Goal: Task Accomplishment & Management: Manage account settings

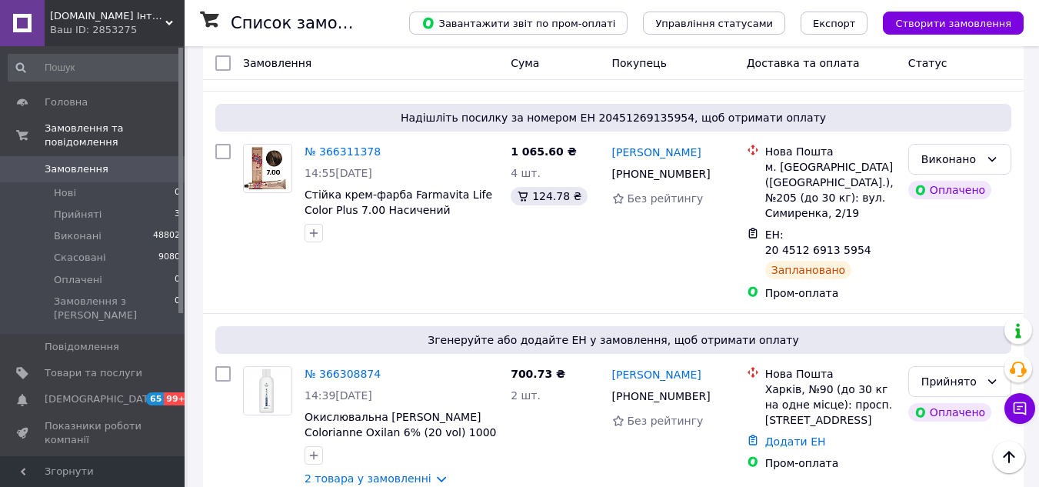
scroll to position [77, 0]
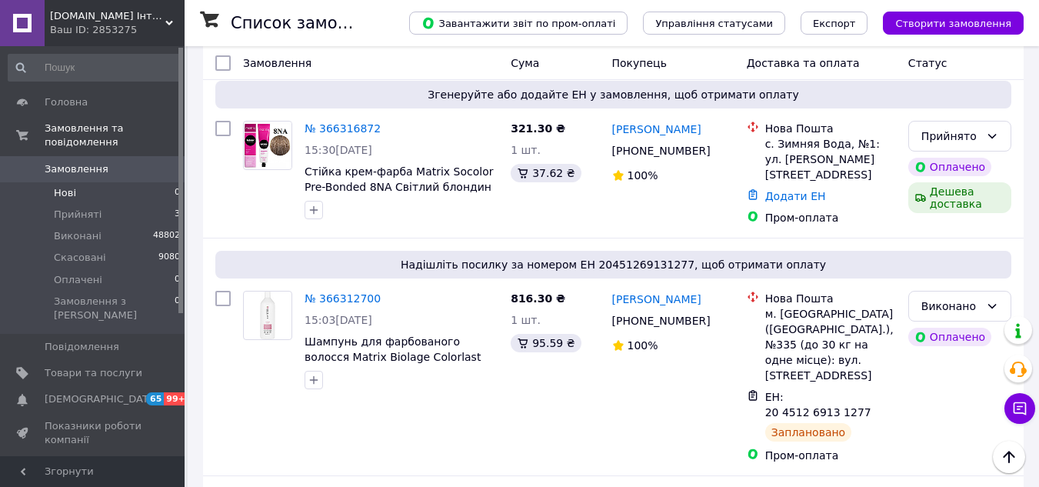
click at [76, 182] on li "Нові 0" at bounding box center [94, 193] width 189 height 22
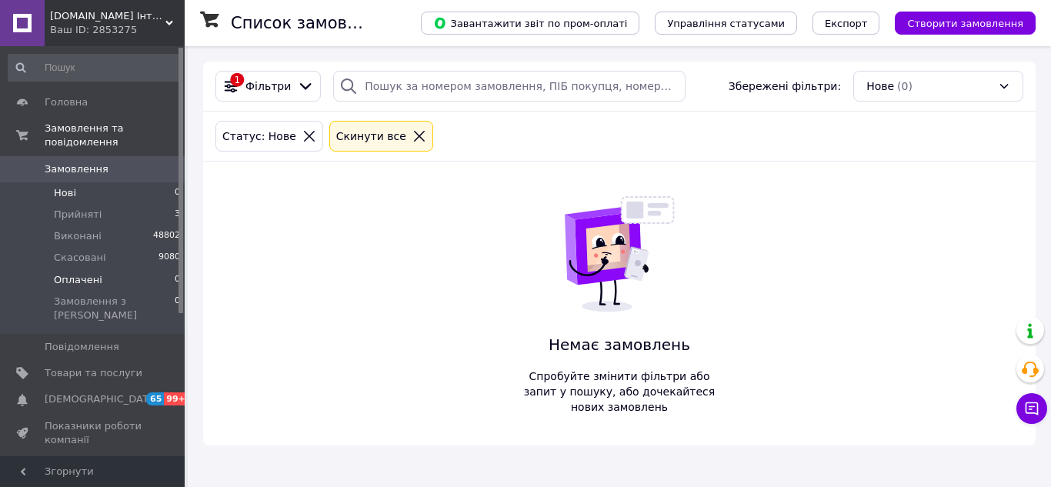
click at [108, 269] on li "Оплачені 0" at bounding box center [94, 280] width 189 height 22
click at [105, 205] on li "Прийняті 3" at bounding box center [94, 215] width 189 height 22
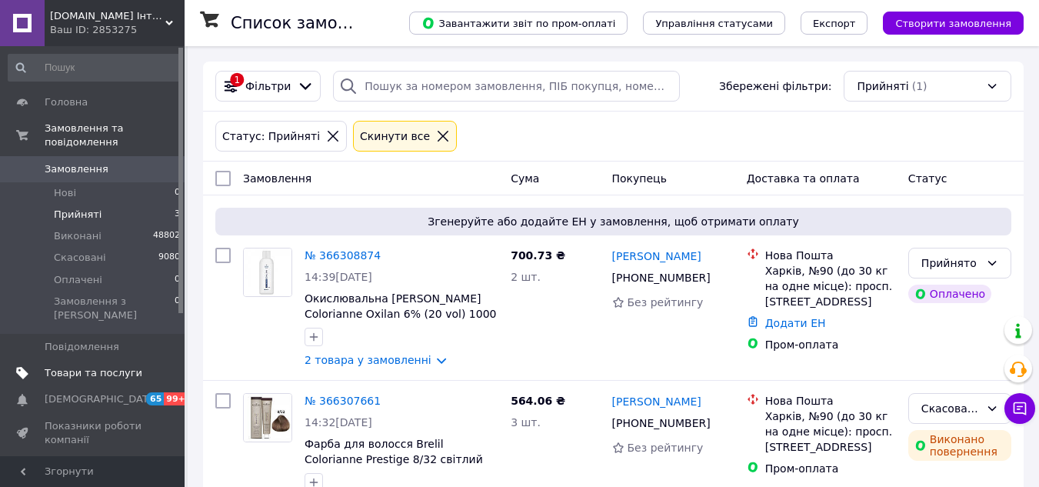
click at [109, 366] on span "Товари та послуги" at bounding box center [94, 373] width 98 height 14
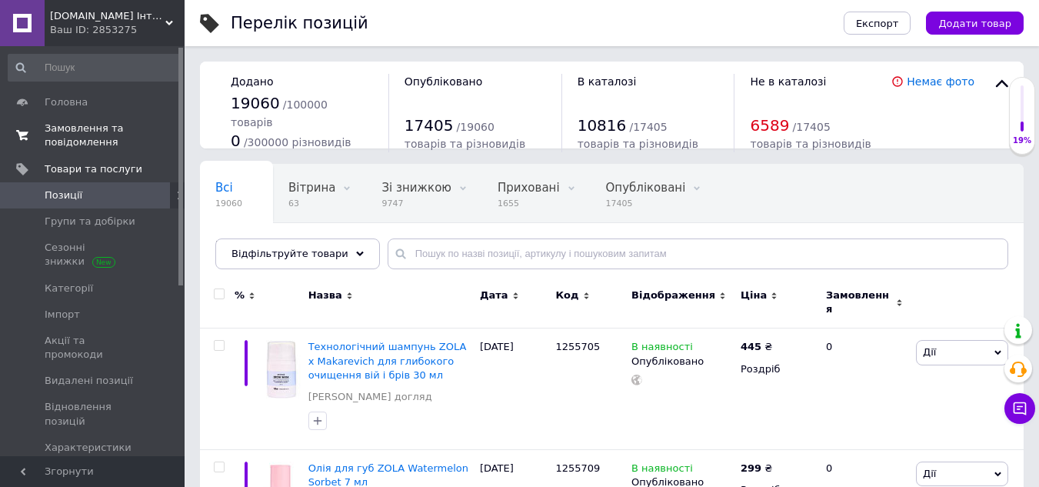
click at [86, 147] on span "Замовлення та повідомлення" at bounding box center [94, 136] width 98 height 28
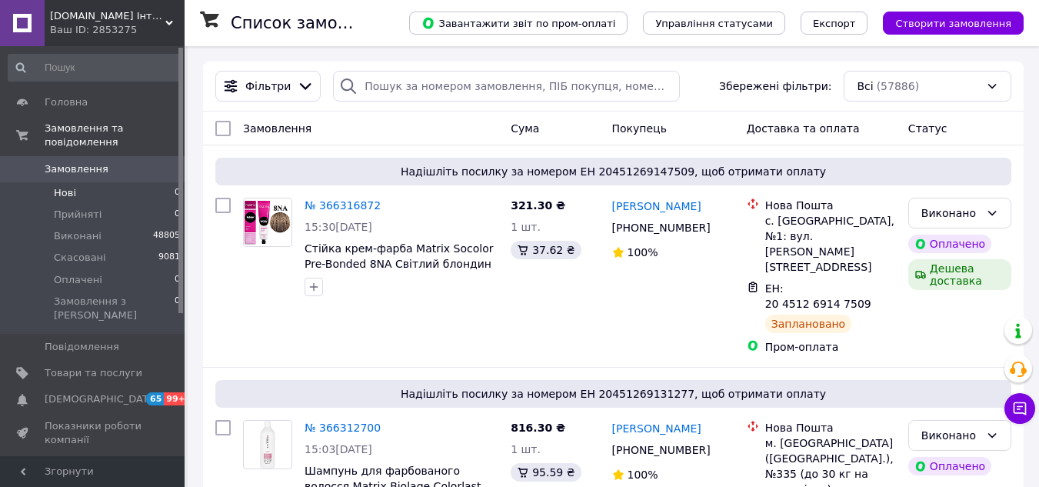
click at [88, 182] on li "Нові 0" at bounding box center [94, 193] width 189 height 22
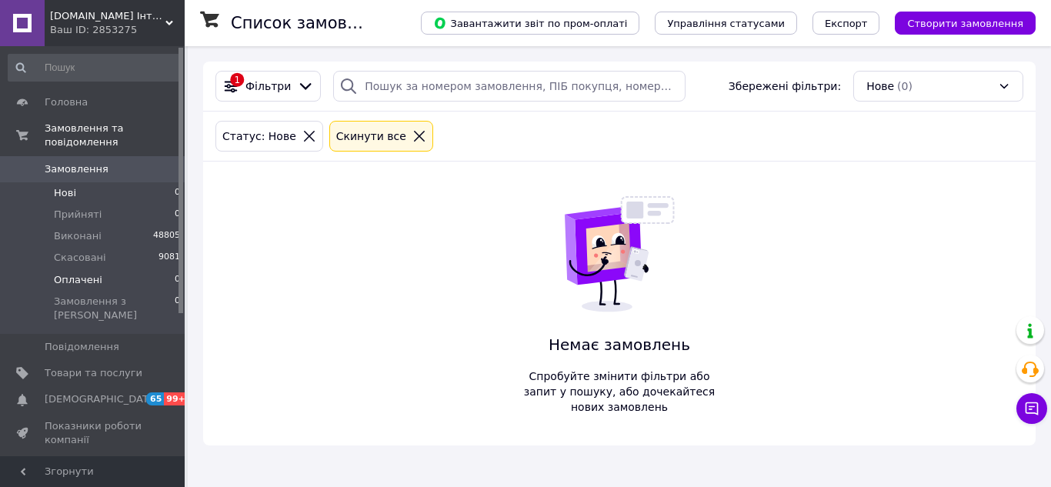
click at [108, 274] on li "Оплачені 0" at bounding box center [94, 280] width 189 height 22
click at [108, 225] on li "Виконані 48805" at bounding box center [94, 236] width 189 height 22
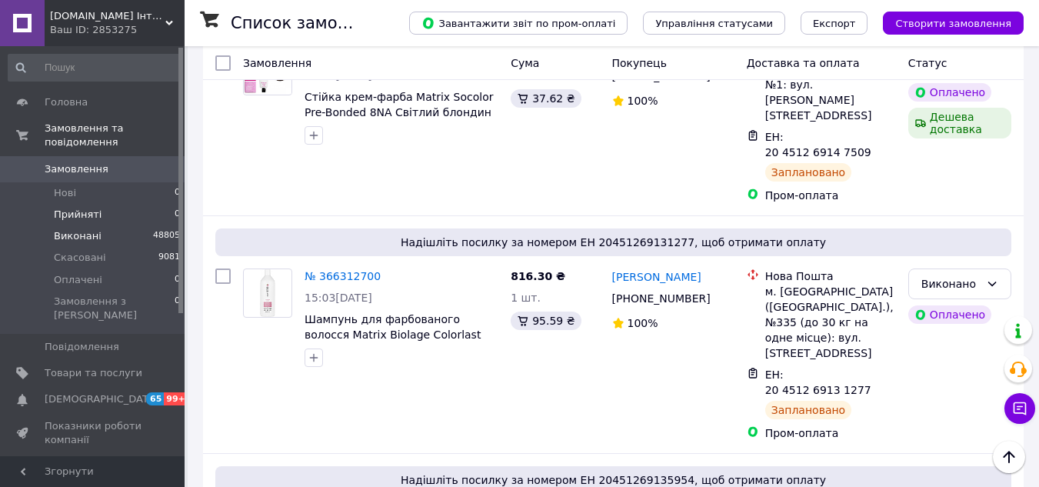
scroll to position [154, 0]
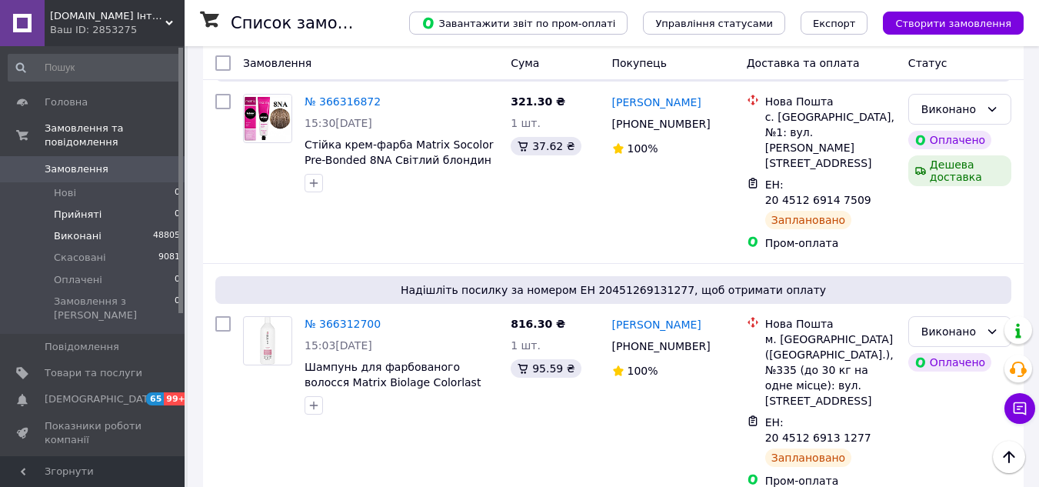
click at [52, 204] on li "Прийняті 0" at bounding box center [94, 215] width 189 height 22
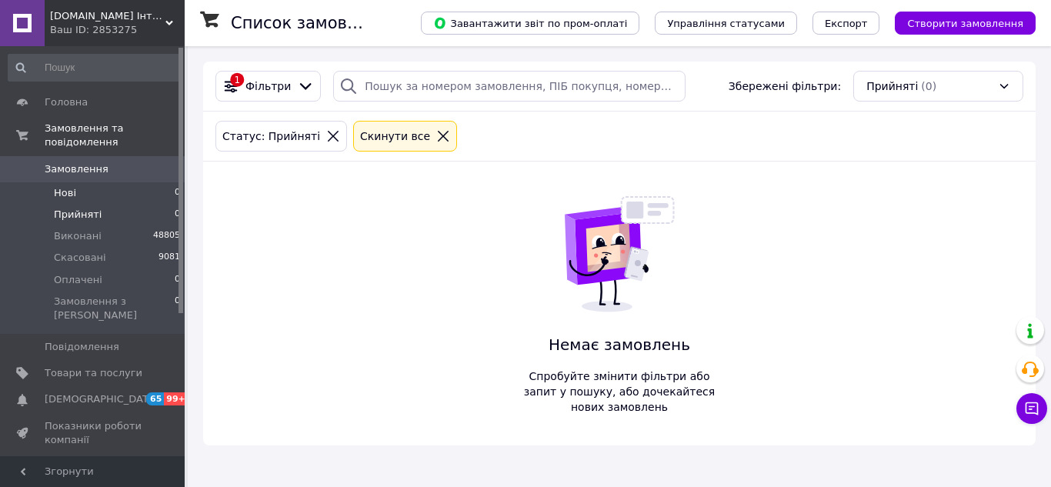
click at [95, 182] on li "Нові 0" at bounding box center [94, 193] width 189 height 22
drag, startPoint x: 105, startPoint y: 265, endPoint x: 100, endPoint y: 238, distance: 26.6
click at [105, 269] on li "Оплачені 0" at bounding box center [94, 280] width 189 height 22
click at [100, 205] on li "Прийняті 0" at bounding box center [94, 215] width 189 height 22
click at [97, 162] on span "Замовлення" at bounding box center [77, 169] width 64 height 14
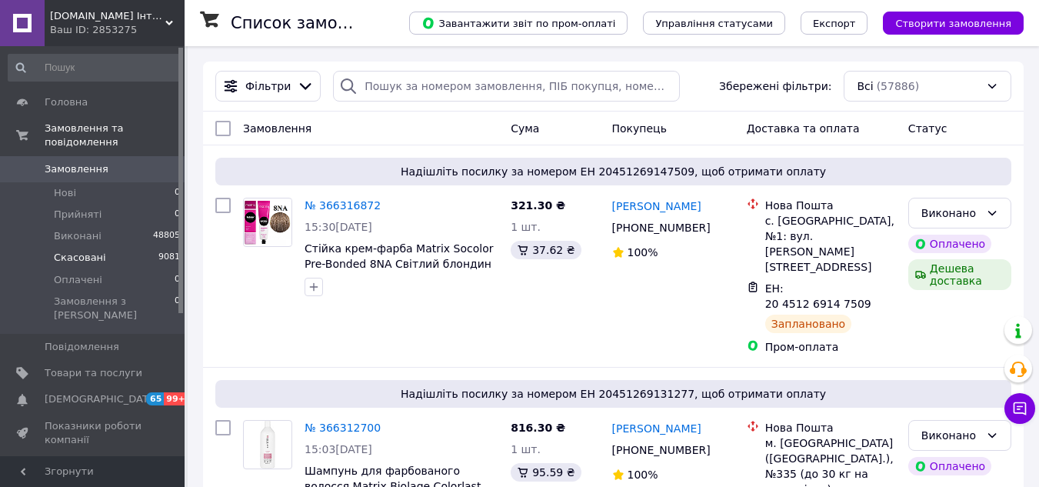
drag, startPoint x: 106, startPoint y: 178, endPoint x: 122, endPoint y: 248, distance: 71.8
click at [106, 182] on li "Нові 0" at bounding box center [94, 193] width 189 height 22
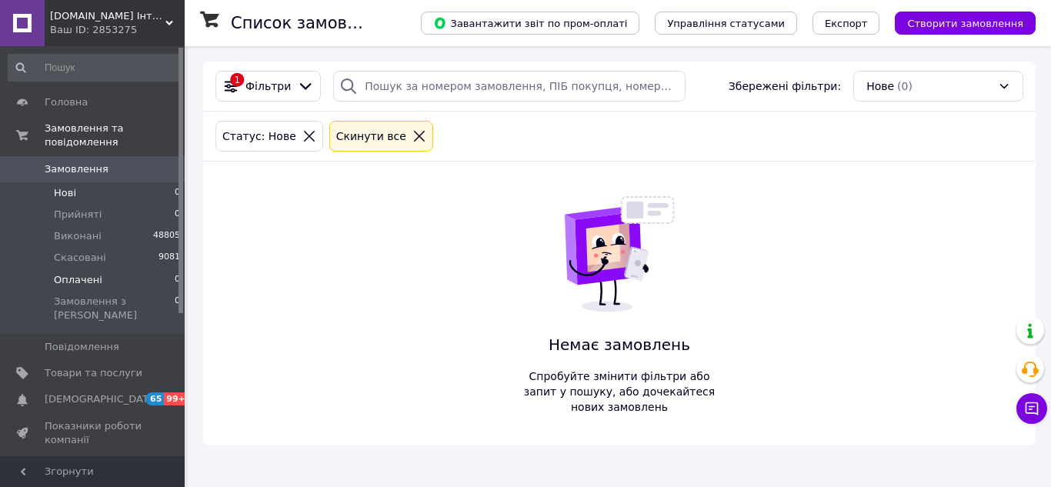
click at [117, 269] on li "Оплачені 0" at bounding box center [94, 280] width 189 height 22
